Goal: Information Seeking & Learning: Learn about a topic

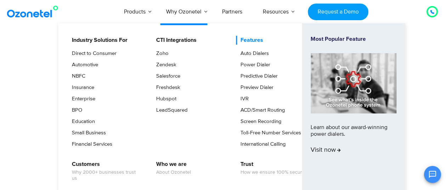
click at [256, 39] on link "Features" at bounding box center [250, 40] width 28 height 9
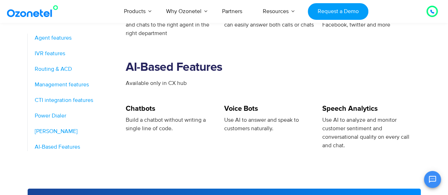
scroll to position [1168, 0]
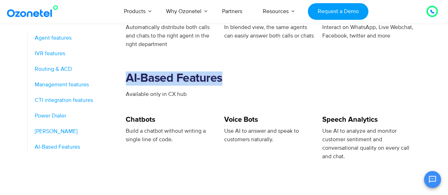
drag, startPoint x: 126, startPoint y: 71, endPoint x: 222, endPoint y: 72, distance: 95.6
click at [222, 72] on h2 "AI-Based Features" at bounding box center [273, 79] width 295 height 14
